Goal: Task Accomplishment & Management: Manage account settings

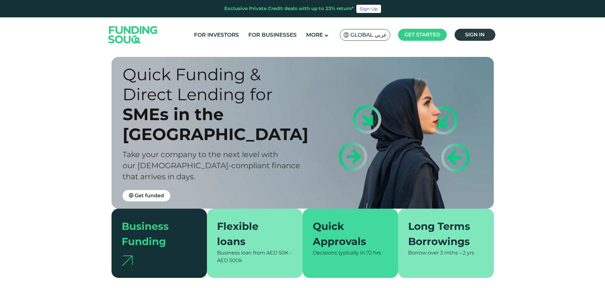
click at [475, 34] on span "Sign in" at bounding box center [475, 35] width 20 height 6
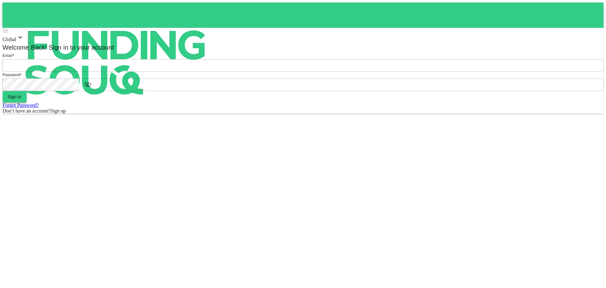
type input "[EMAIL_ADDRESS][DOMAIN_NAME]"
click at [27, 102] on button "Sign in" at bounding box center [15, 96] width 24 height 11
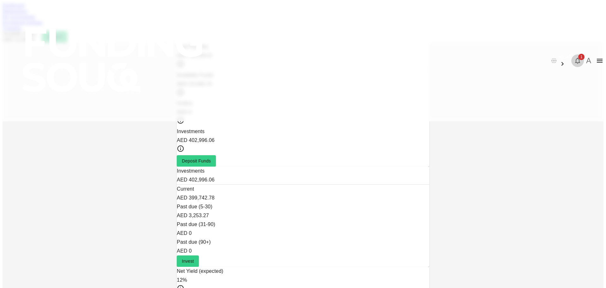
click at [575, 58] on icon "button" at bounding box center [577, 61] width 5 height 6
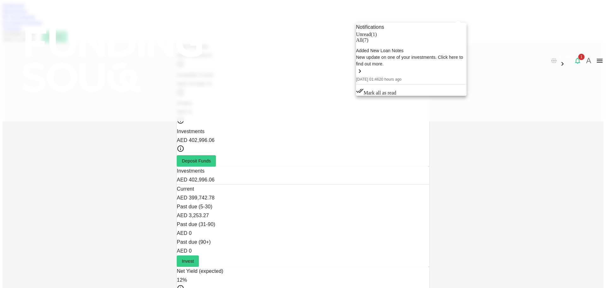
click at [438, 67] on div "New update on one of your investments. Click here to find out more." at bounding box center [411, 60] width 111 height 13
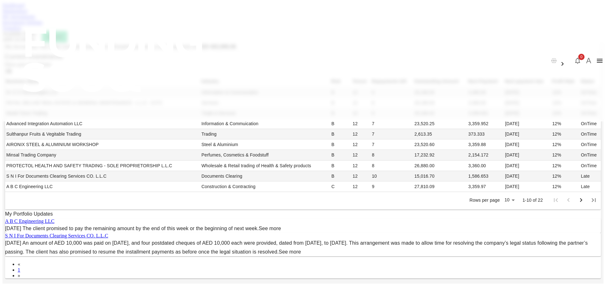
scroll to position [189, 0]
click at [281, 226] on link "See more" at bounding box center [270, 228] width 22 height 5
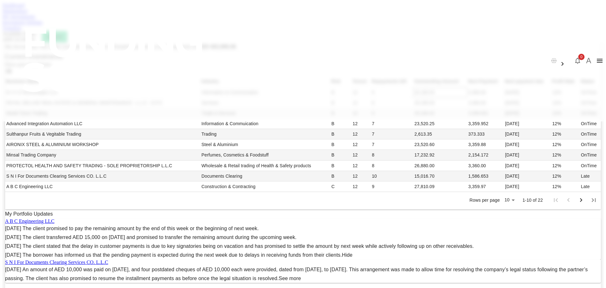
scroll to position [0, 0]
click at [28, 14] on link "Marketplace" at bounding box center [15, 10] width 25 height 5
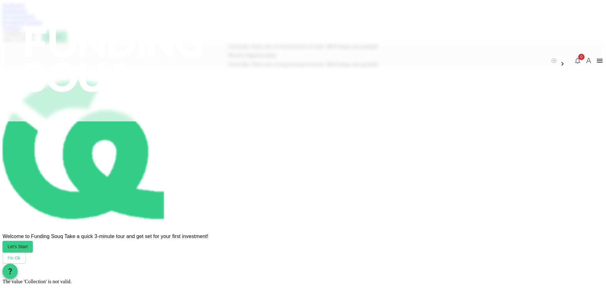
click at [43, 25] on link "Investment Settings" at bounding box center [23, 22] width 40 height 5
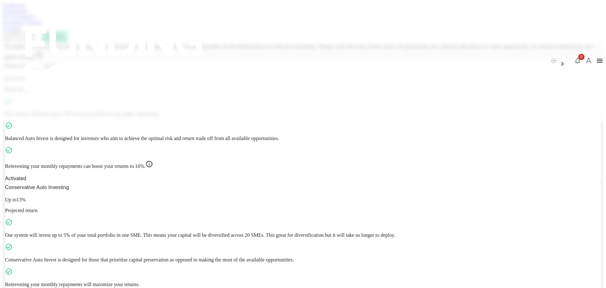
click at [35, 19] on link "My Investments" at bounding box center [19, 16] width 33 height 5
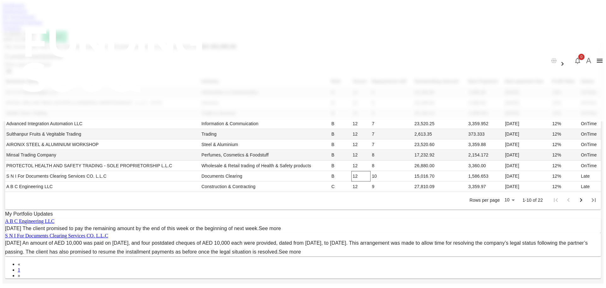
scroll to position [189, 0]
click at [382, 145] on body "العربية 0 A Dashboard Marketplace My Investments Investment Settings Transfers …" at bounding box center [303, 248] width 601 height 491
click at [382, 179] on li "50" at bounding box center [385, 176] width 19 height 11
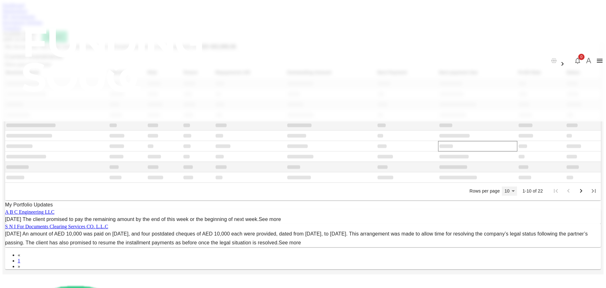
type input "50"
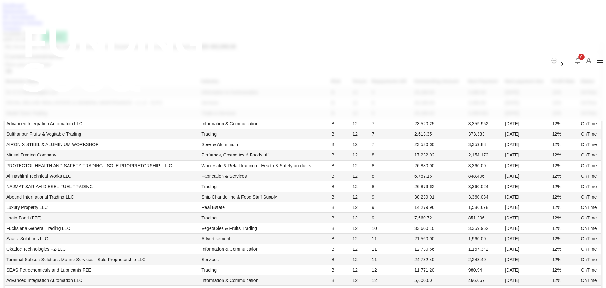
scroll to position [397, 0]
click at [24, 8] on link "Dashboard" at bounding box center [14, 5] width 22 height 5
